Goal: Task Accomplishment & Management: Use online tool/utility

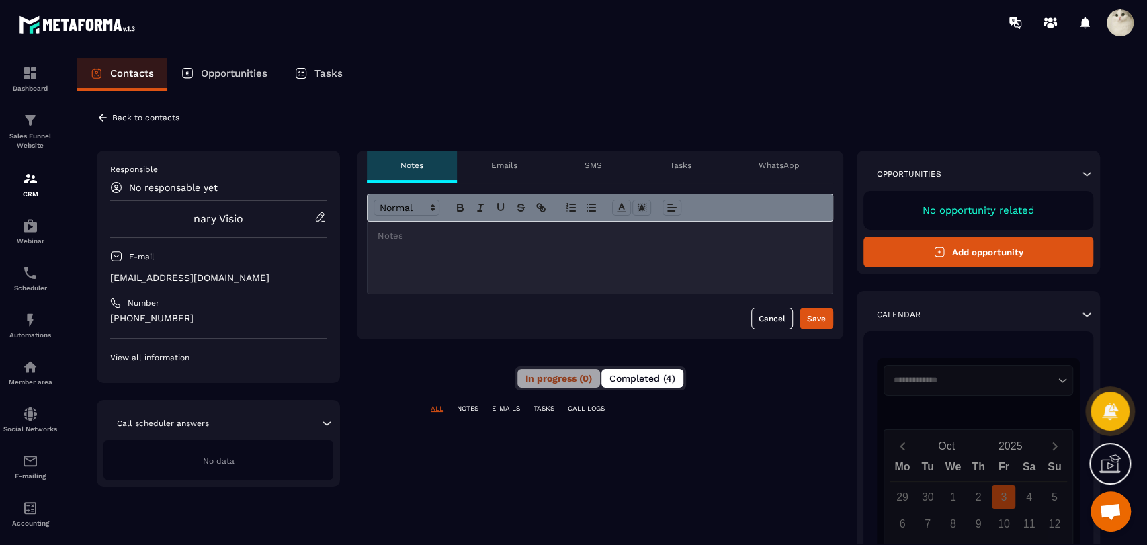
click at [640, 382] on span "Completed (4)" at bounding box center [642, 378] width 66 height 11
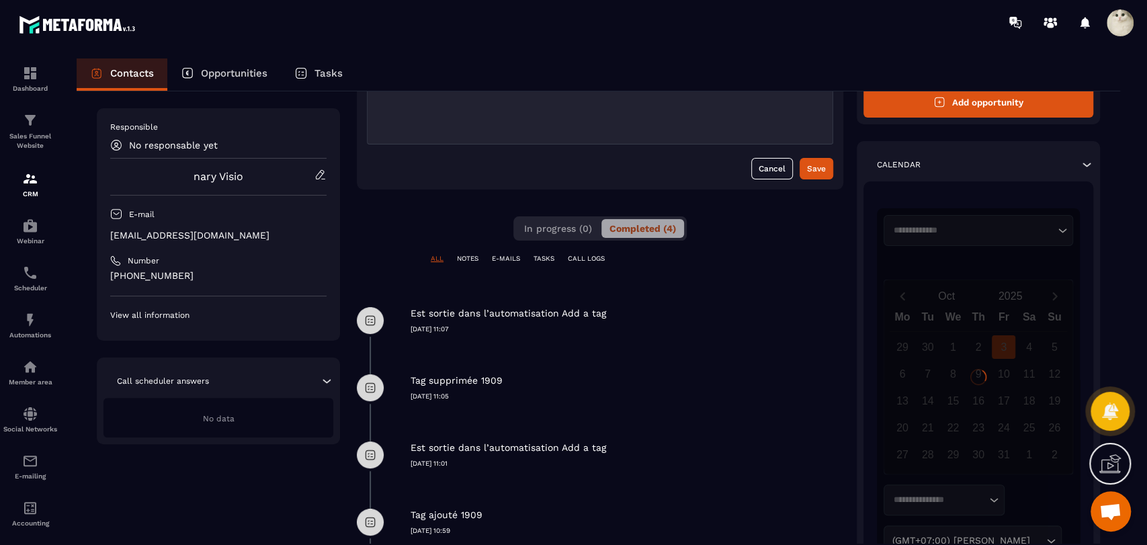
scroll to position [149, 0]
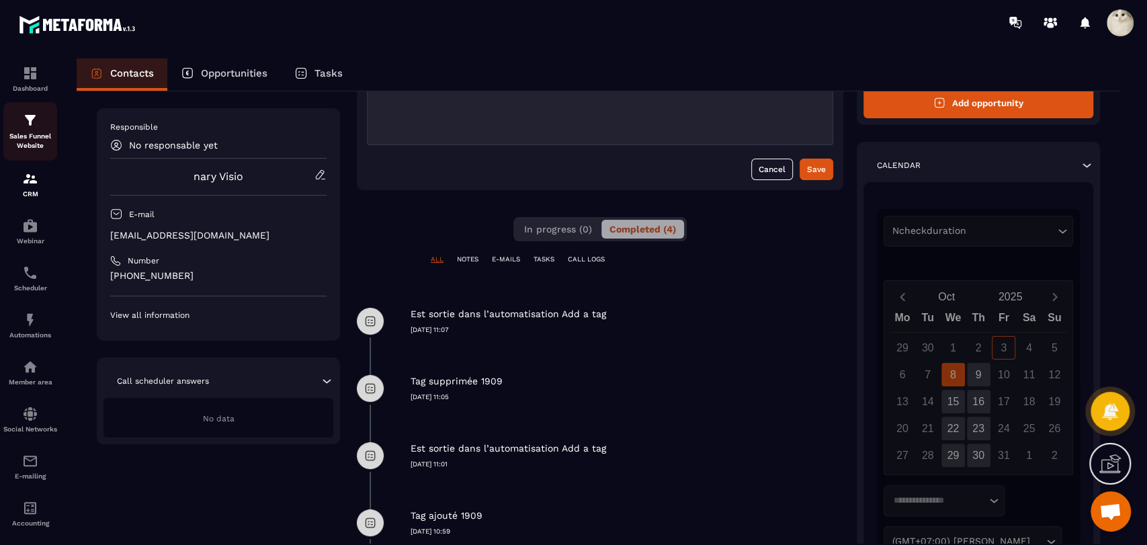
click at [40, 120] on div "Sales Funnel Website" at bounding box center [30, 131] width 54 height 38
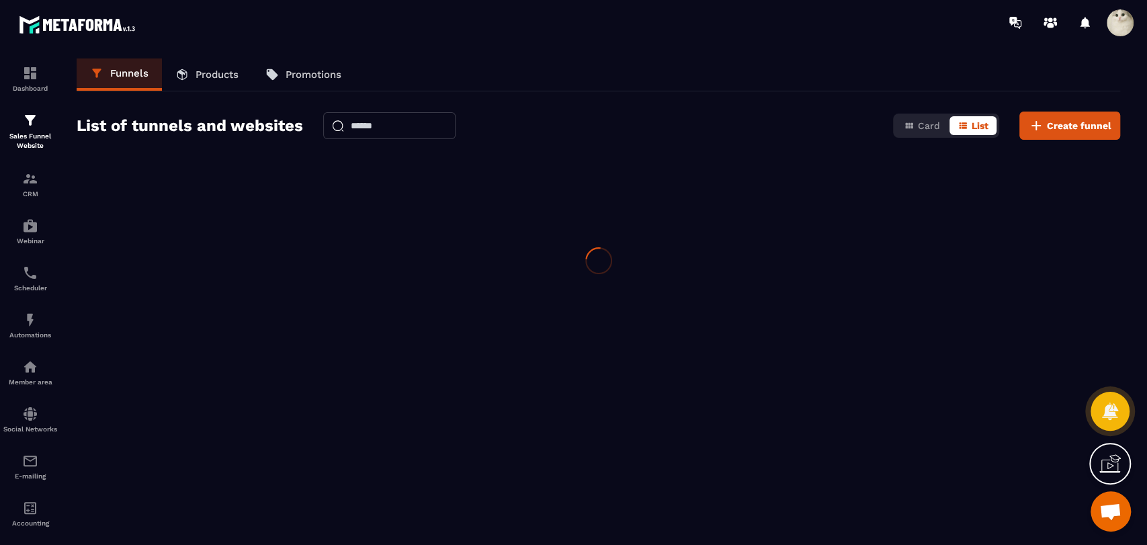
click at [39, 120] on div "Sales Funnel Website" at bounding box center [30, 131] width 54 height 38
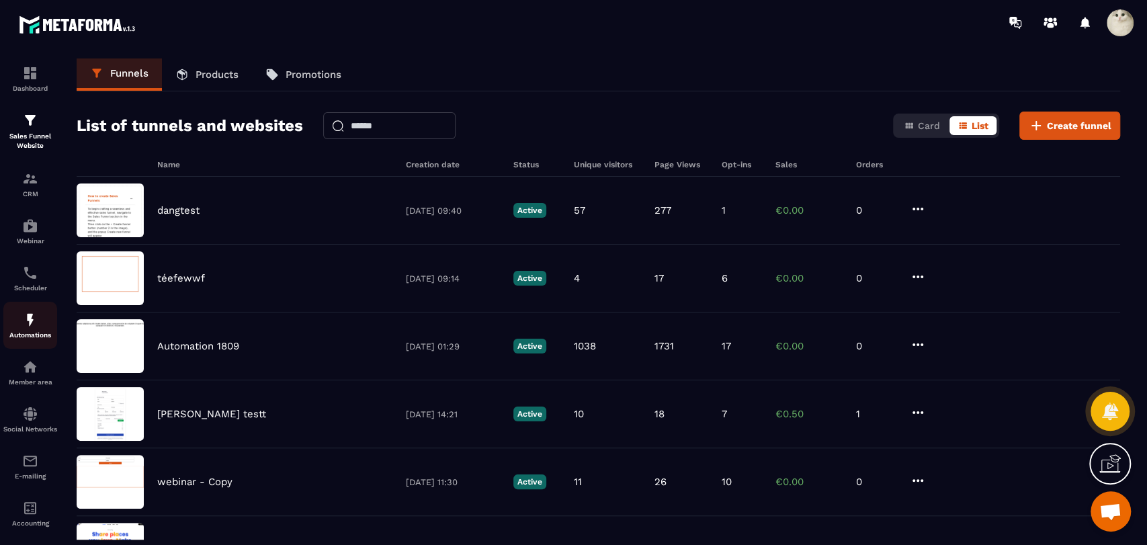
click at [13, 337] on p "Automations" at bounding box center [30, 334] width 54 height 7
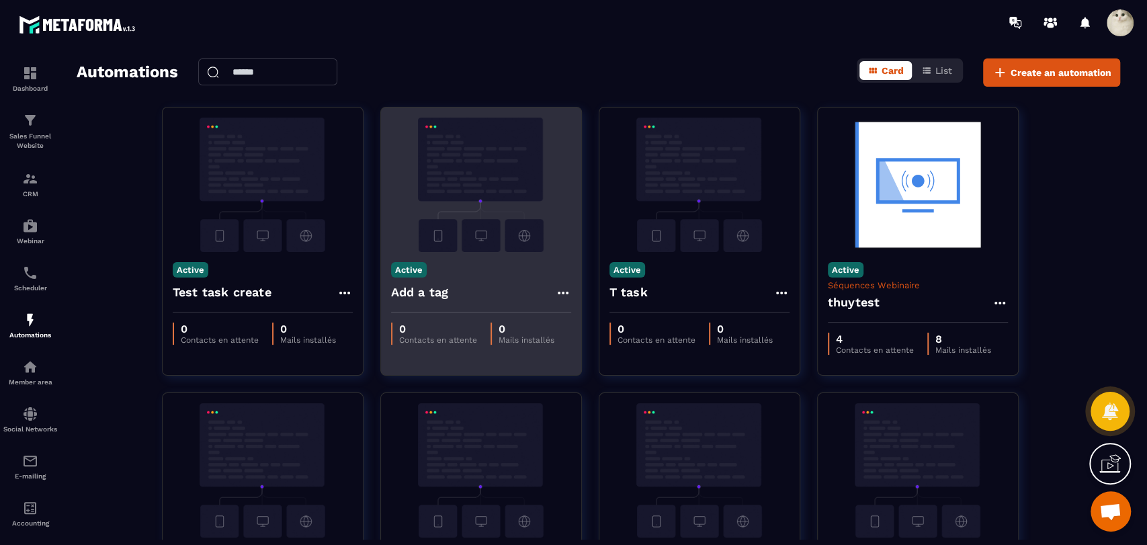
click at [569, 295] on icon at bounding box center [563, 293] width 16 height 16
click at [581, 321] on link "Edit" at bounding box center [595, 323] width 70 height 30
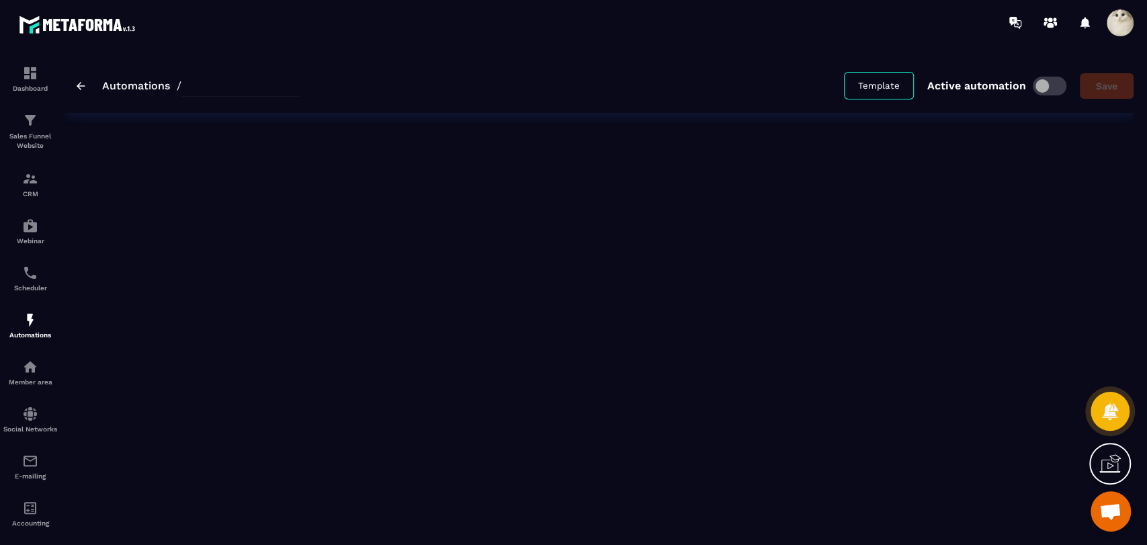
type input "*********"
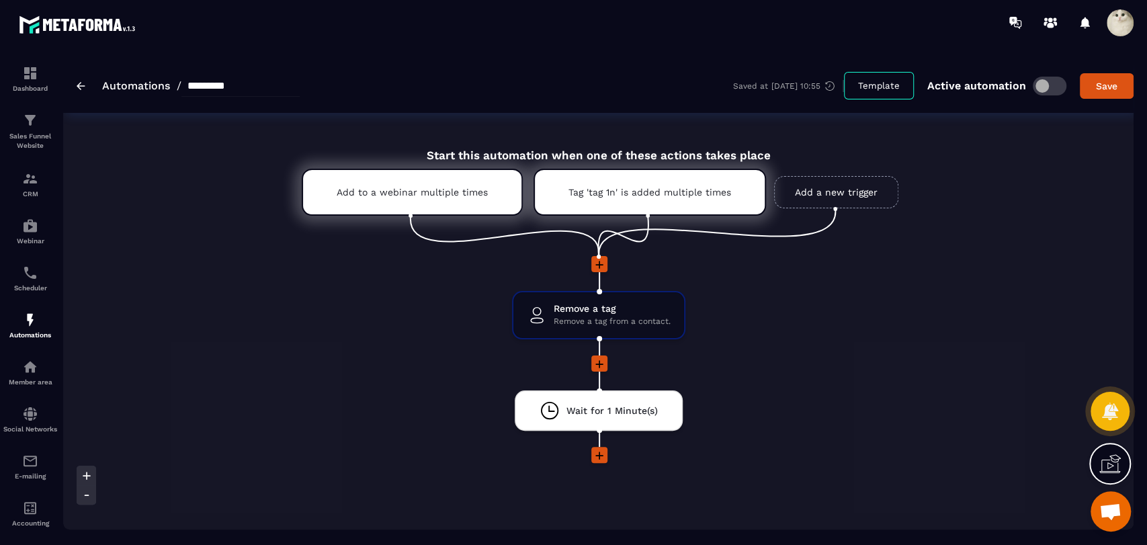
click at [852, 199] on link "Add a new trigger" at bounding box center [836, 192] width 124 height 32
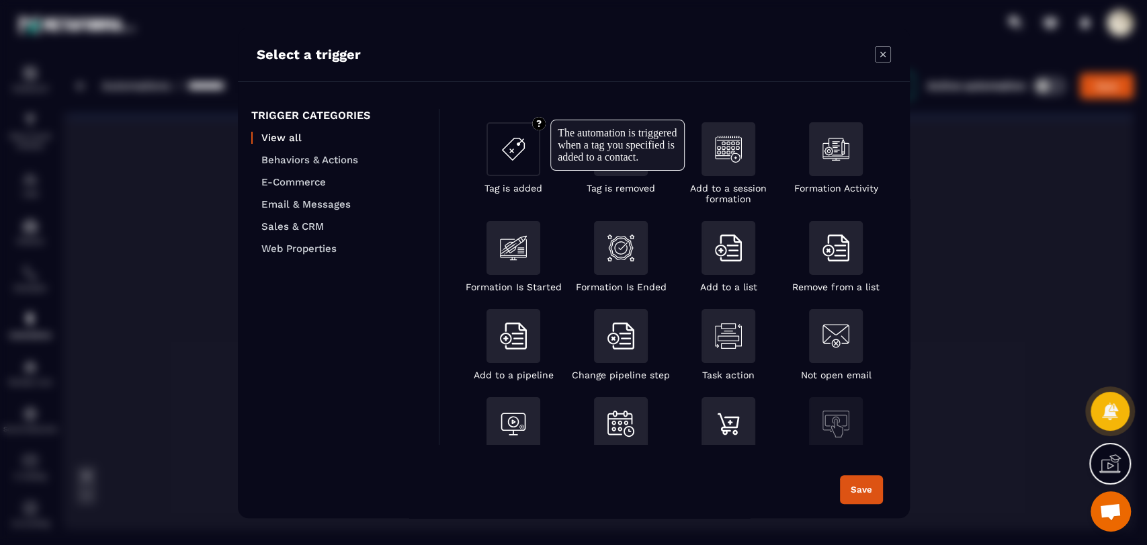
click at [499, 172] on div "Modal window" at bounding box center [514, 149] width 54 height 54
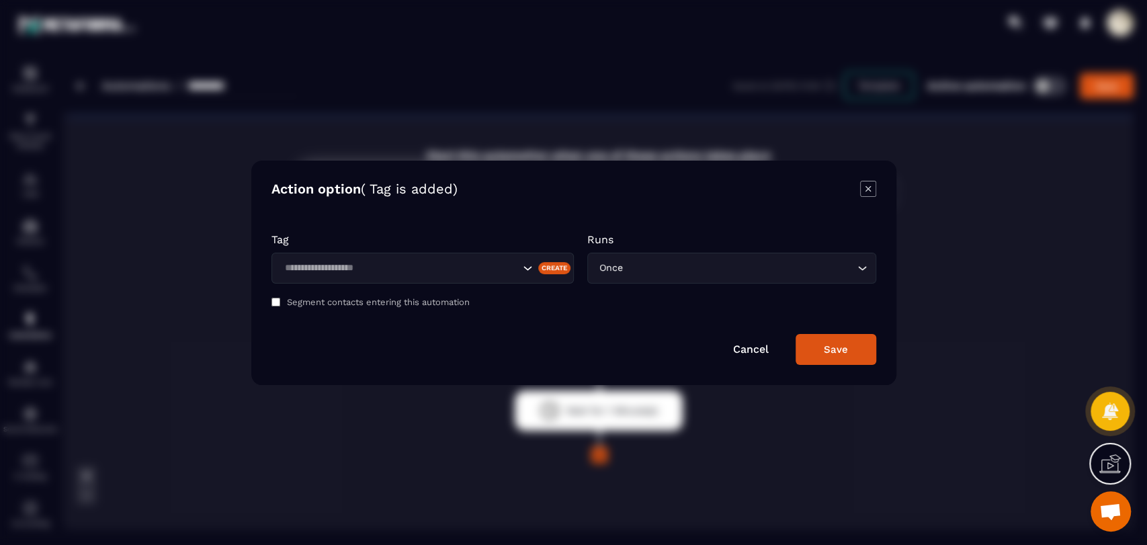
click at [398, 265] on input "Search for option" at bounding box center [399, 268] width 239 height 15
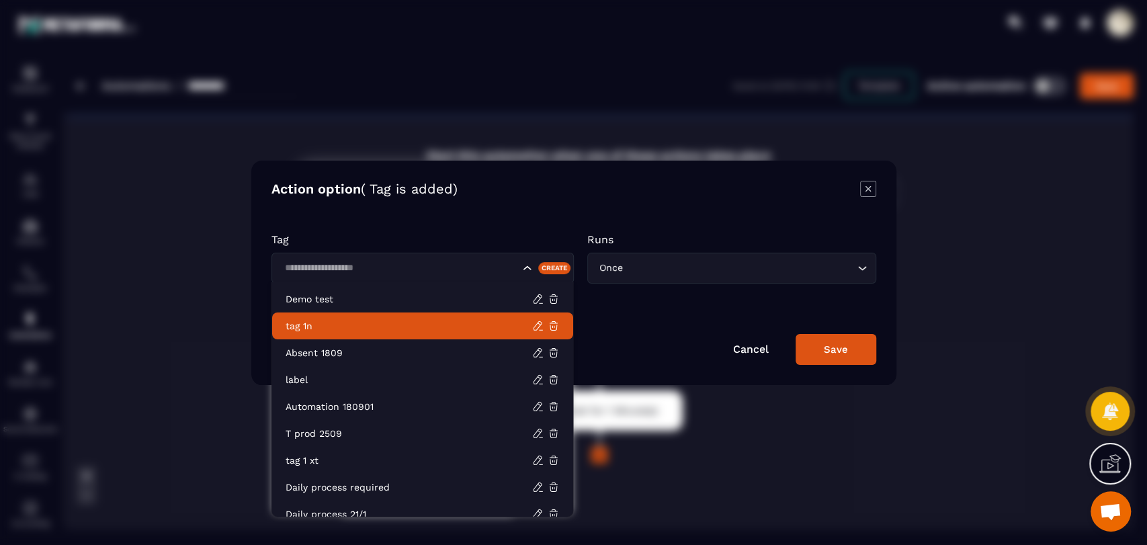
click at [439, 325] on p "tag 1n" at bounding box center [409, 325] width 247 height 13
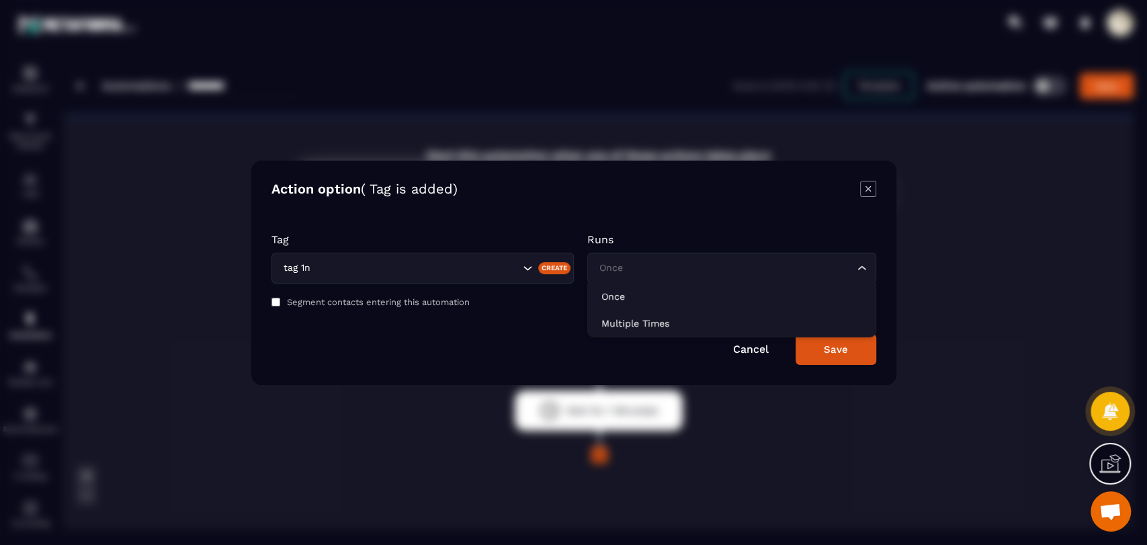
click at [701, 272] on input "Search for option" at bounding box center [725, 268] width 258 height 15
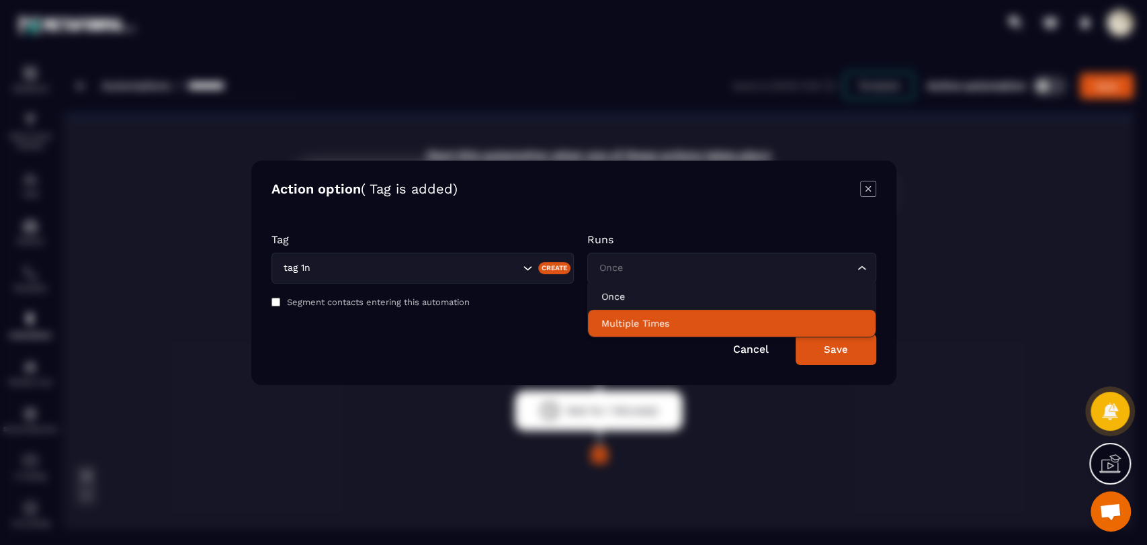
click at [685, 325] on p "Multiple Times" at bounding box center [731, 322] width 261 height 13
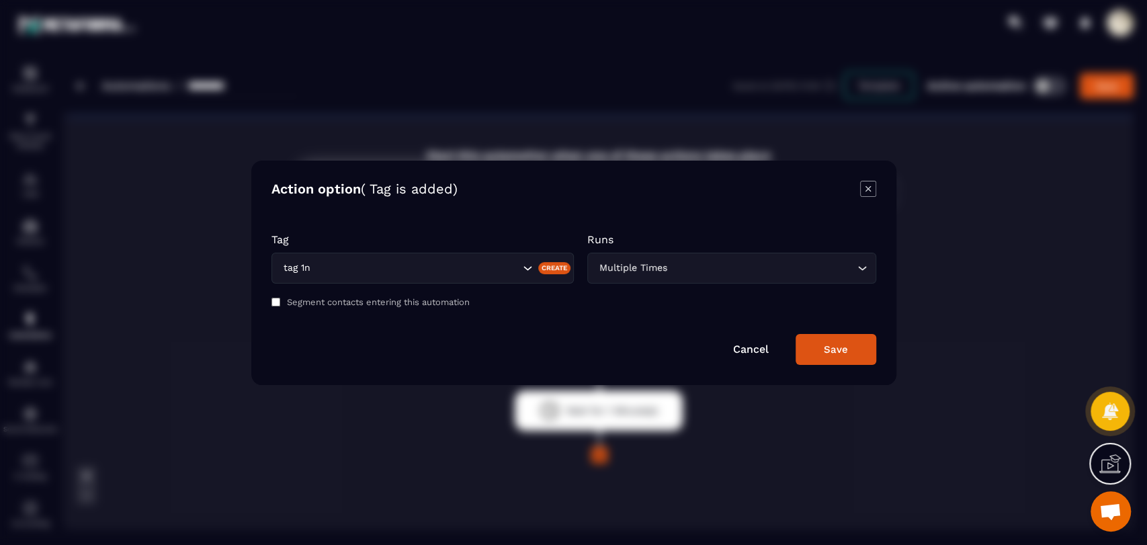
click at [830, 338] on button "Save" at bounding box center [836, 349] width 81 height 31
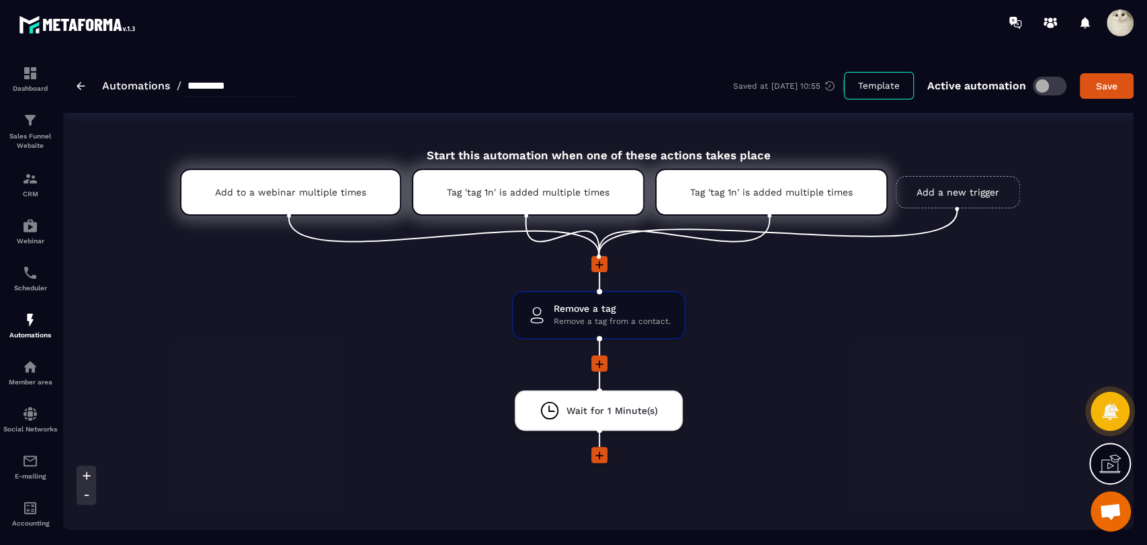
click at [605, 266] on icon at bounding box center [599, 264] width 13 height 13
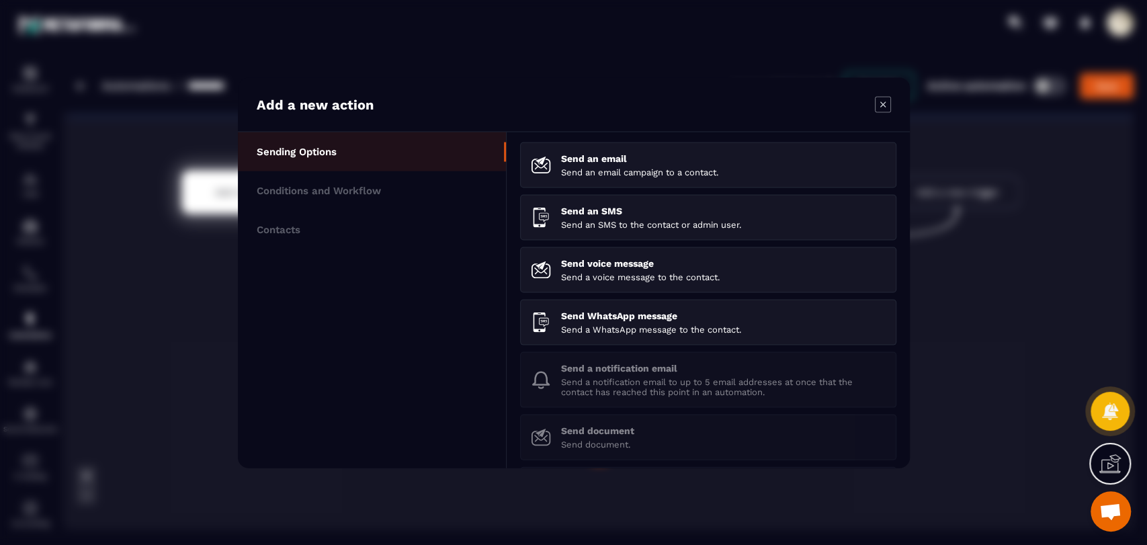
click at [876, 99] on icon "Modal window" at bounding box center [883, 104] width 16 height 16
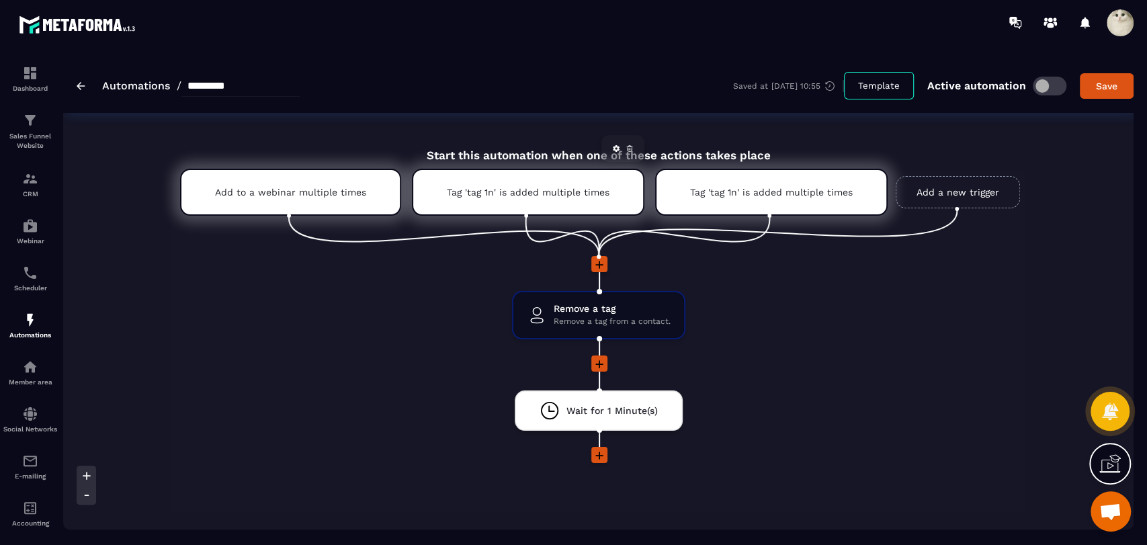
click at [627, 145] on icon at bounding box center [630, 148] width 8 height 8
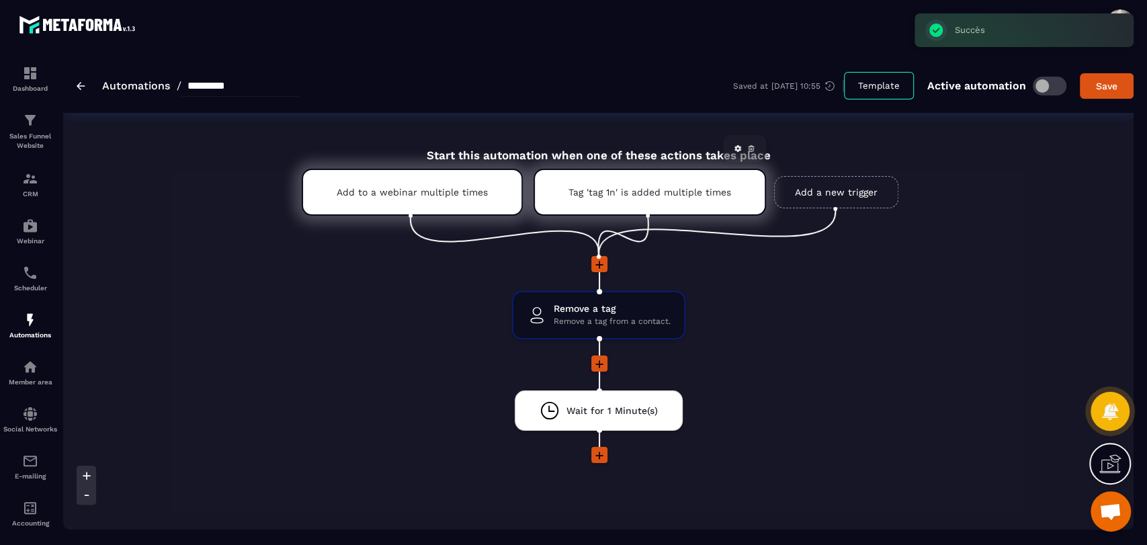
click at [747, 144] on link at bounding box center [751, 148] width 13 height 13
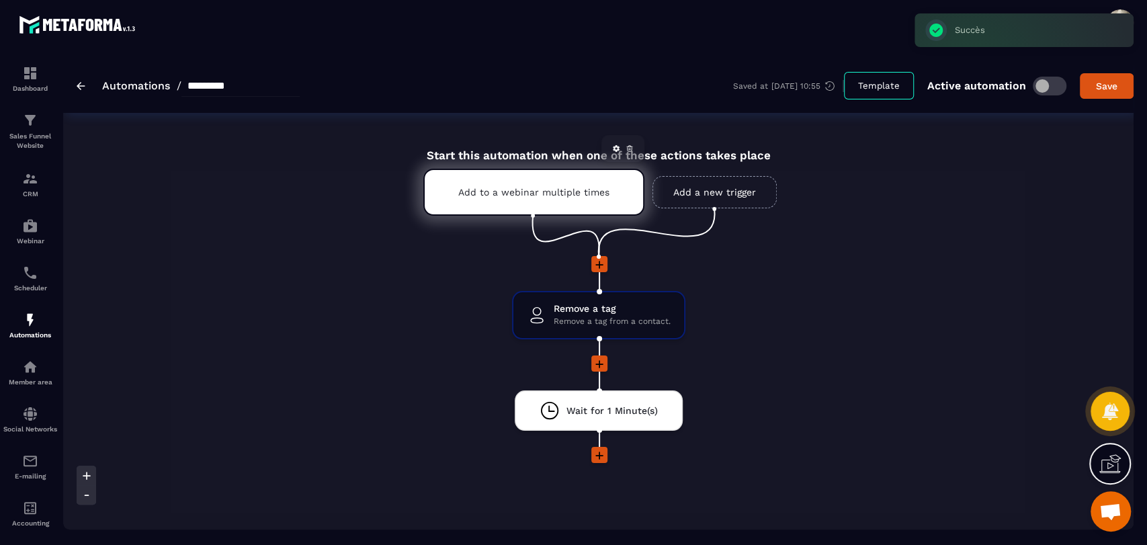
click at [626, 142] on link at bounding box center [629, 148] width 13 height 13
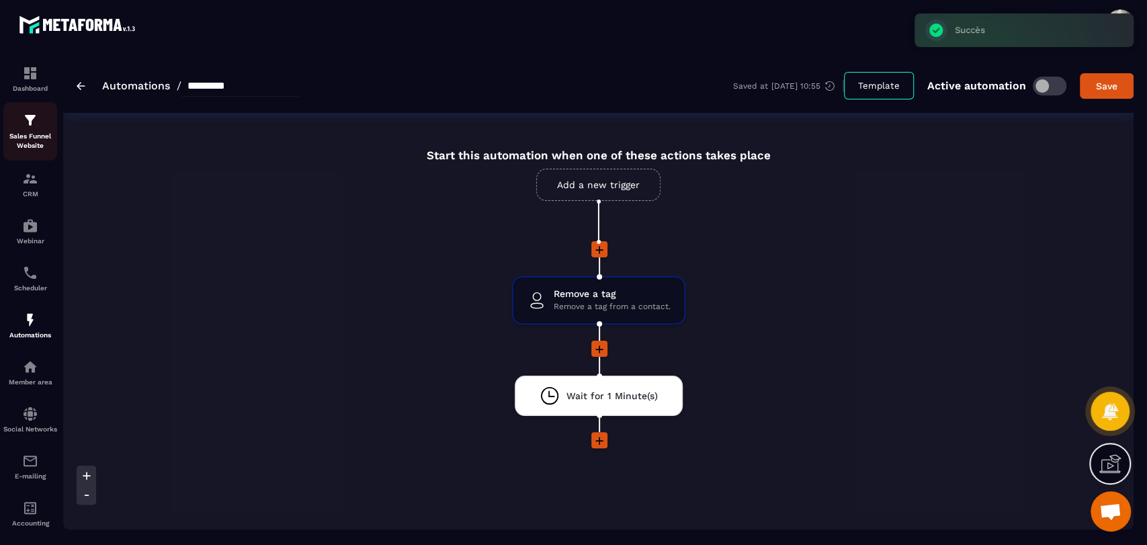
click at [33, 147] on p "Sales Funnel Website" at bounding box center [30, 141] width 54 height 19
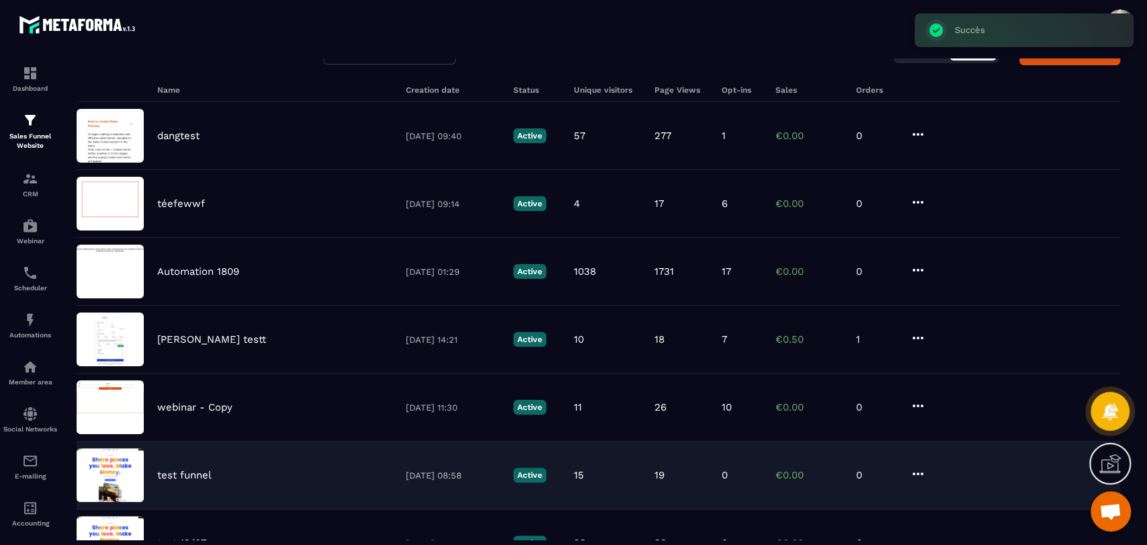
scroll to position [149, 0]
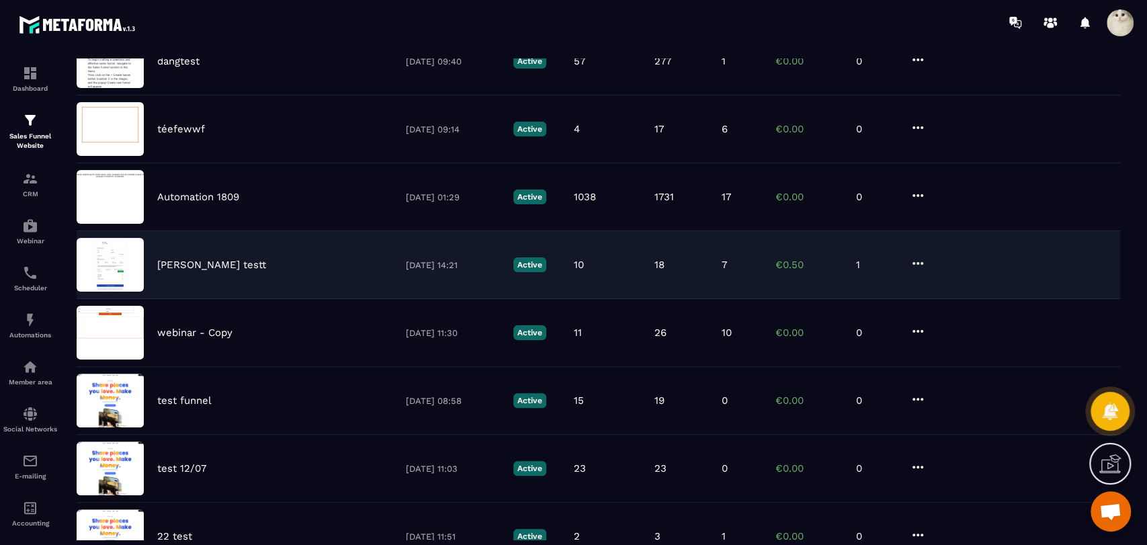
click at [857, 281] on div "[PERSON_NAME] testt [DATE] 14:21 Active 10 18 7 €0.50 1" at bounding box center [599, 265] width 1044 height 68
click at [914, 255] on icon at bounding box center [918, 263] width 16 height 16
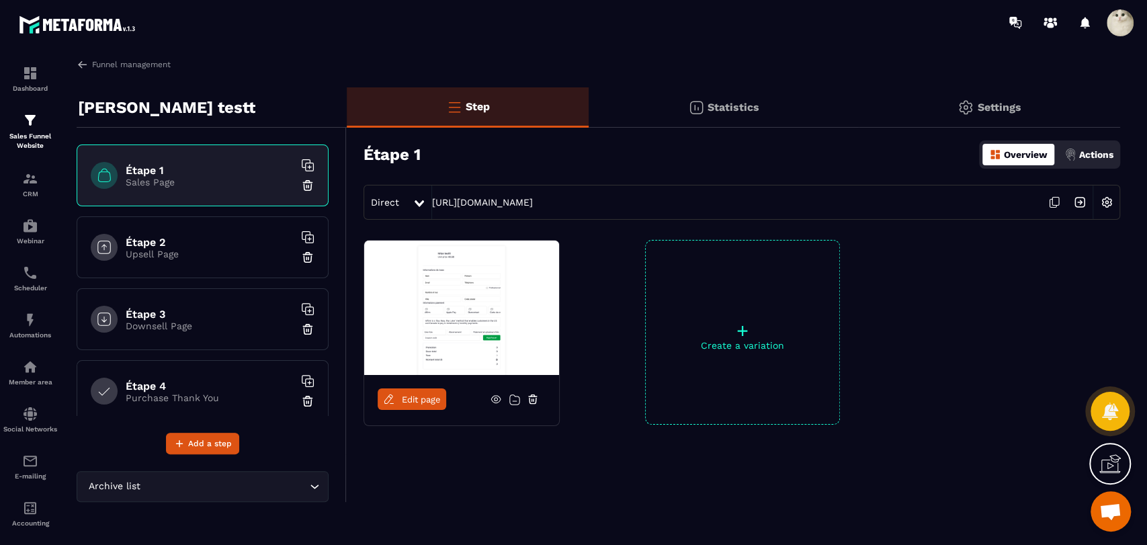
scroll to position [302, 0]
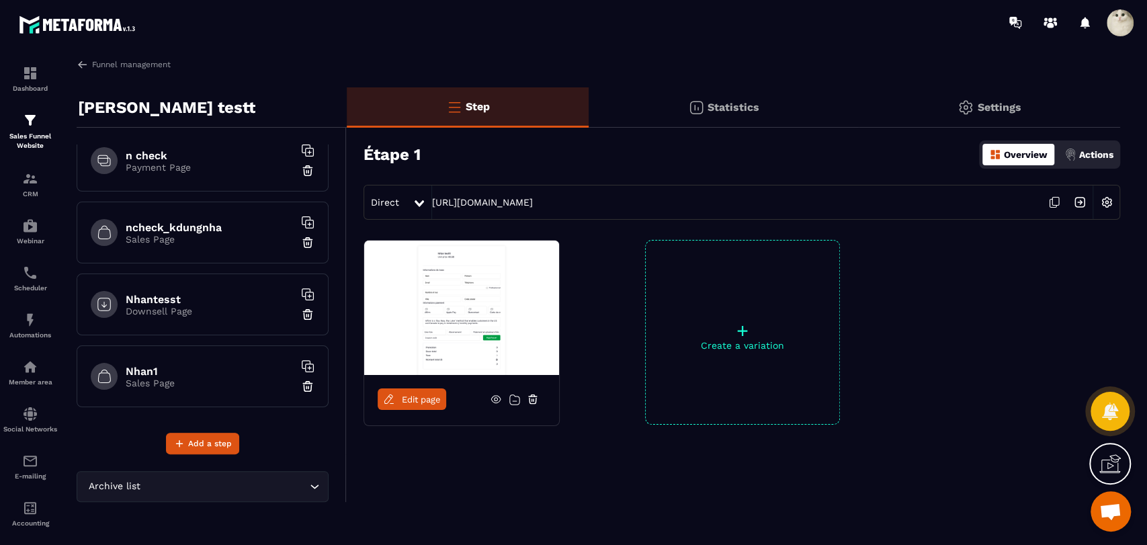
click at [185, 384] on p "Sales Page" at bounding box center [210, 383] width 168 height 11
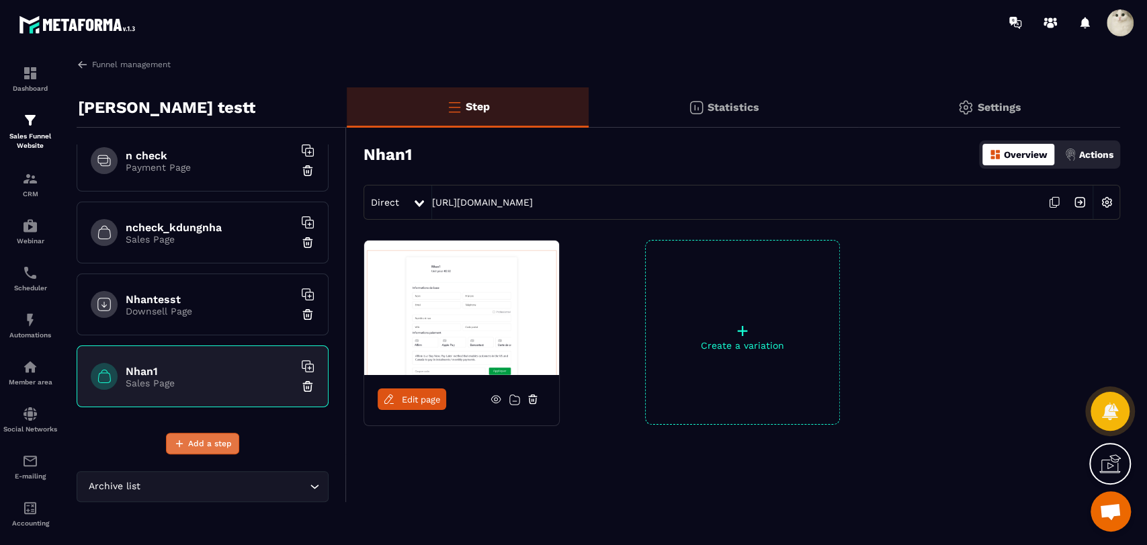
click at [200, 444] on span "Add a step" at bounding box center [210, 443] width 44 height 13
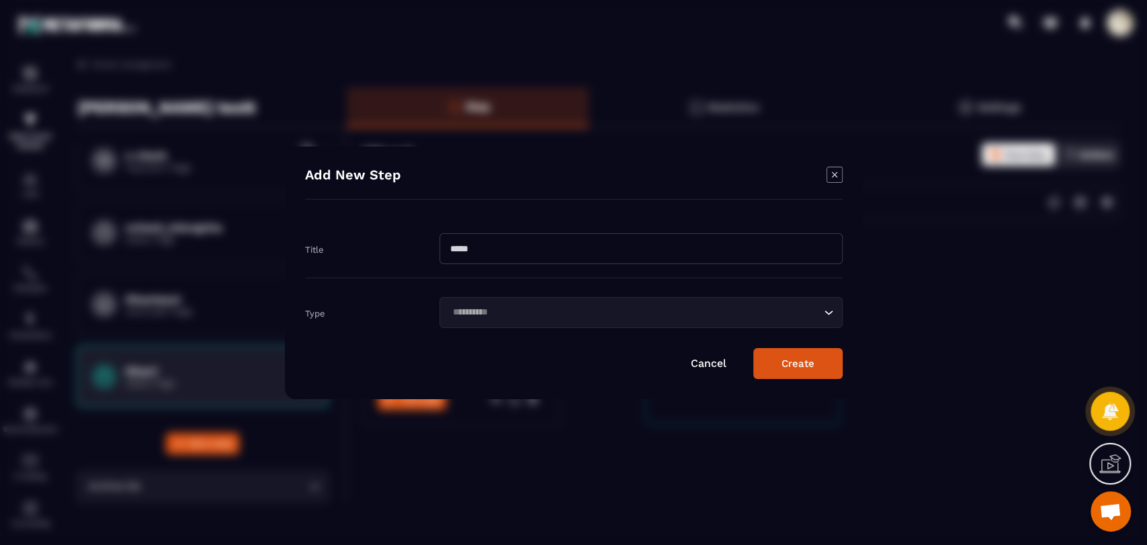
click at [641, 242] on input "Modal window" at bounding box center [640, 248] width 403 height 31
type input "*******"
click at [628, 313] on input "Search for option" at bounding box center [634, 312] width 372 height 15
click at [607, 308] on input "Search for option" at bounding box center [634, 312] width 372 height 15
click at [829, 177] on icon "Modal window" at bounding box center [835, 175] width 16 height 16
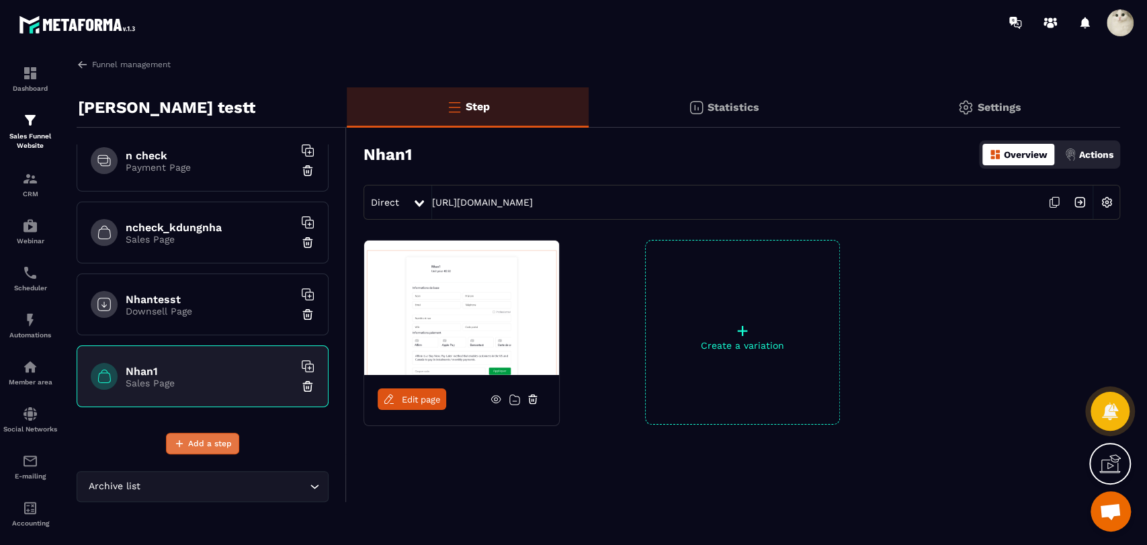
click at [176, 438] on icon at bounding box center [179, 443] width 12 height 12
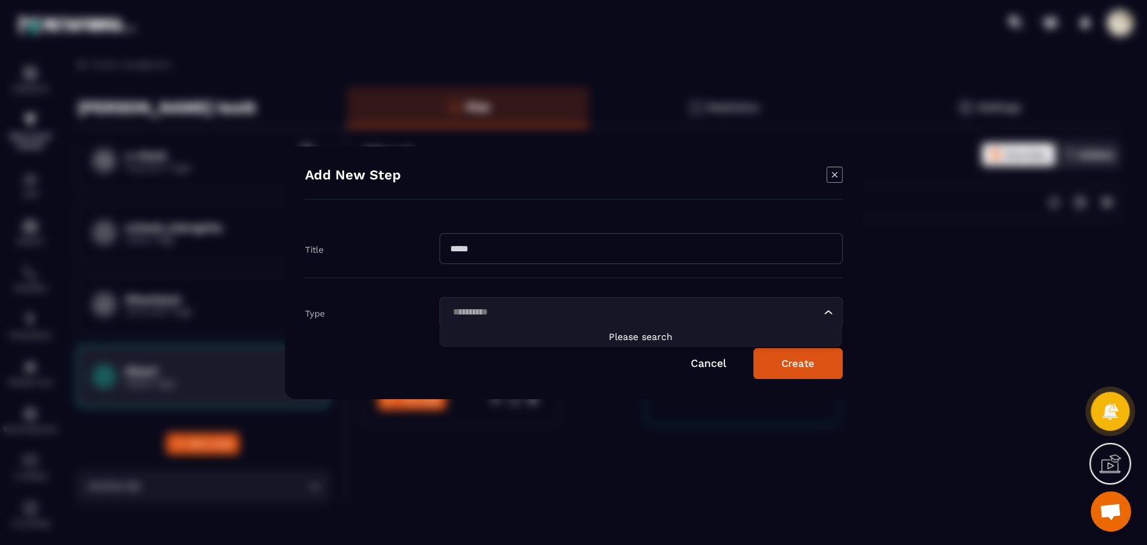
click at [488, 321] on div "Loading..." at bounding box center [640, 312] width 403 height 31
click at [839, 175] on icon "Modal window" at bounding box center [835, 175] width 16 height 16
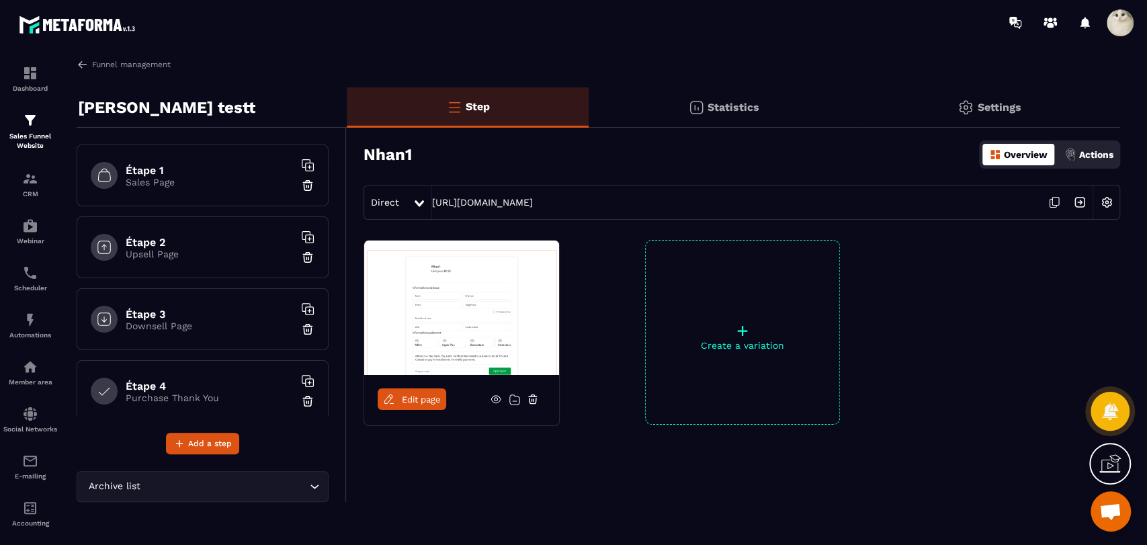
click at [223, 166] on h6 "Étape 1" at bounding box center [210, 170] width 168 height 13
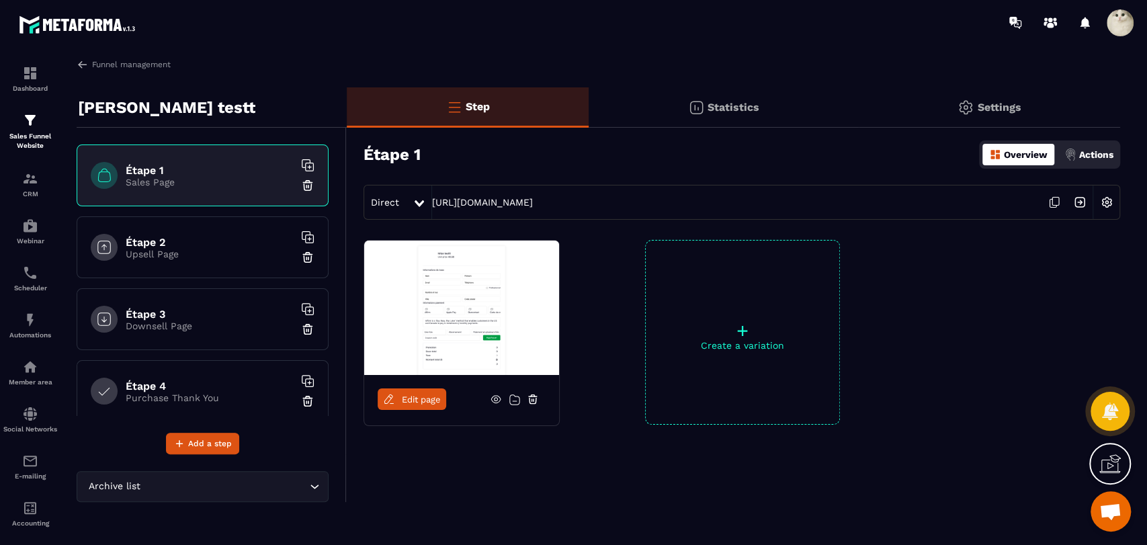
click at [431, 407] on link "Edit page" at bounding box center [412, 399] width 69 height 22
